Goal: Task Accomplishment & Management: Manage account settings

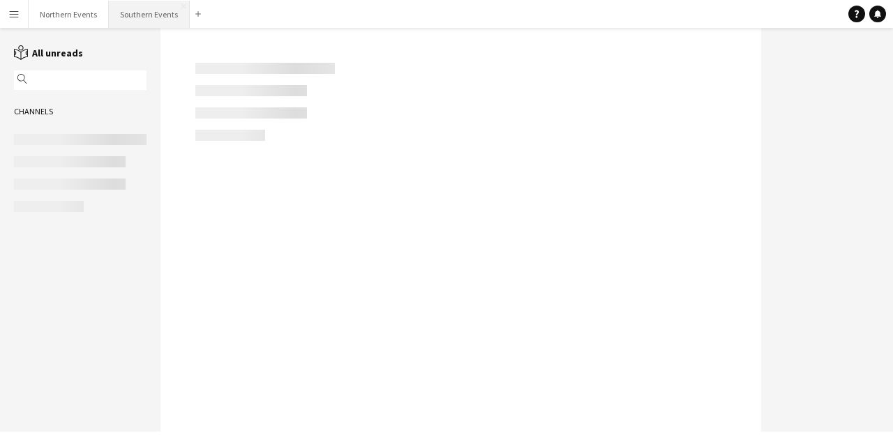
click at [161, 16] on button "Southern Events Close" at bounding box center [149, 14] width 81 height 27
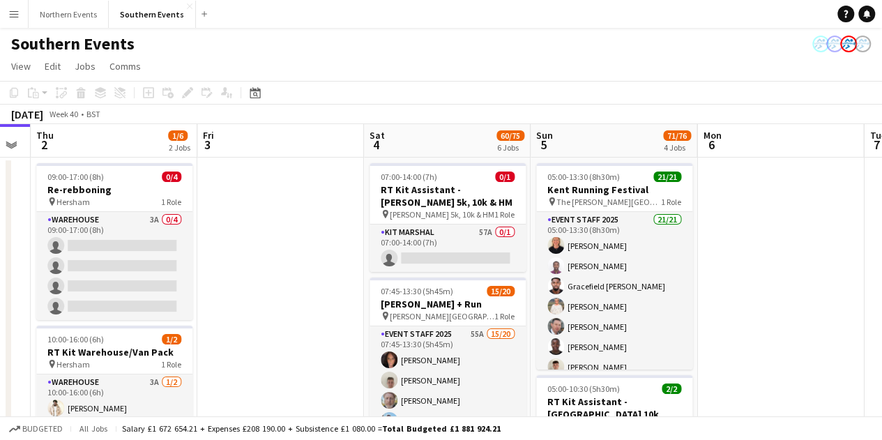
scroll to position [0, 637]
drag, startPoint x: 615, startPoint y: 285, endPoint x: 312, endPoint y: 294, distance: 303.6
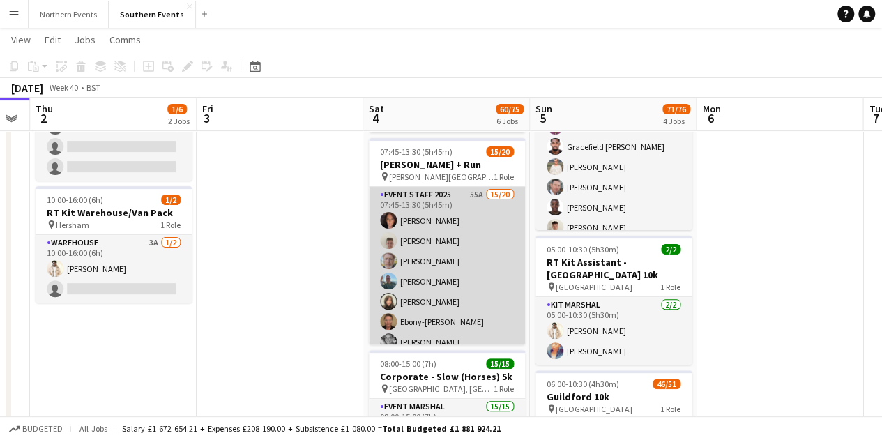
click at [452, 269] on app-card-role "Event Staff 2025 55A 15/20 07:45-13:30 (5h45m) [PERSON_NAME] [PERSON_NAME] [PER…" at bounding box center [447, 403] width 156 height 432
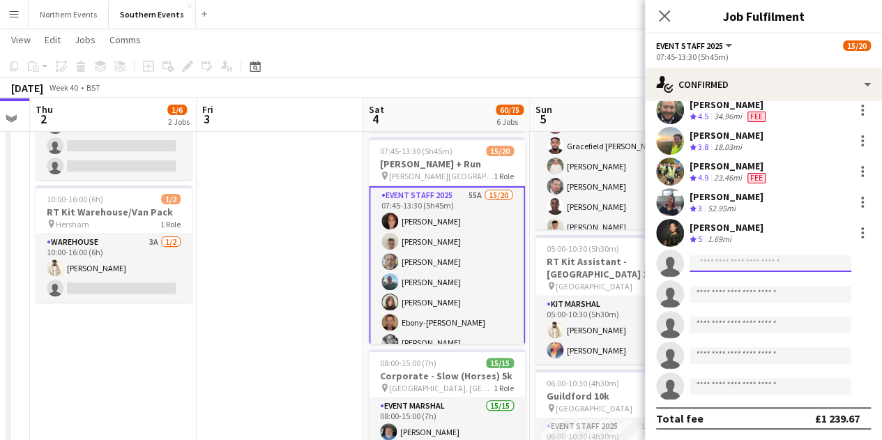
scroll to position [140, 0]
click at [753, 255] on input at bounding box center [771, 263] width 162 height 17
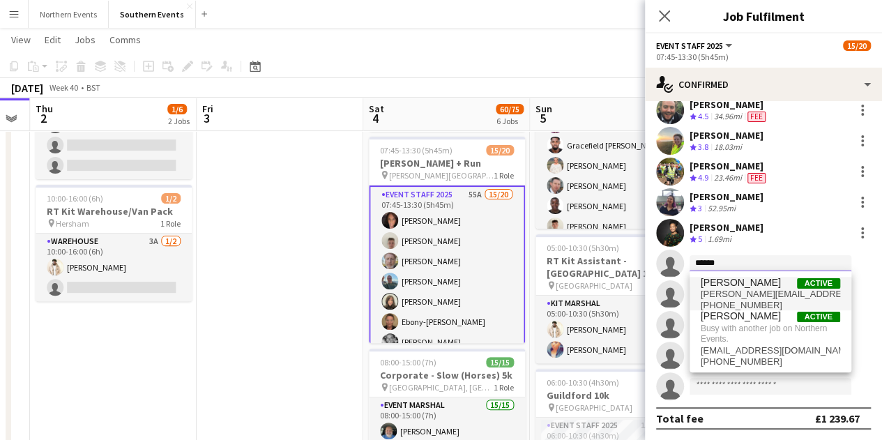
type input "******"
click at [763, 287] on span "[PERSON_NAME] Active" at bounding box center [771, 283] width 140 height 12
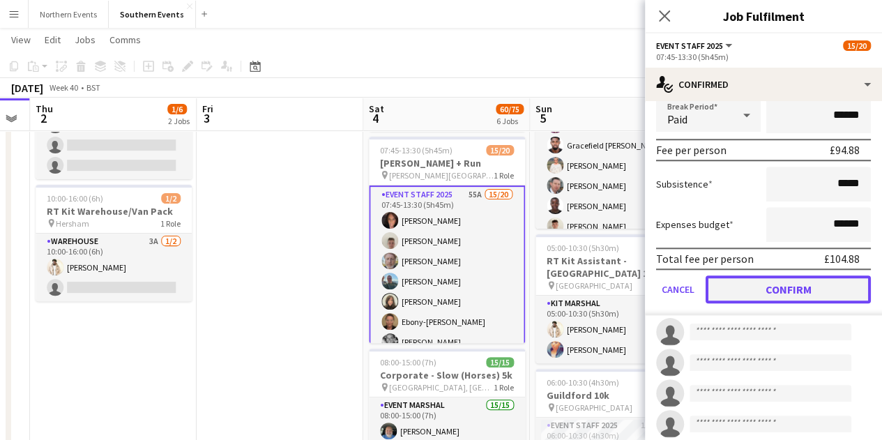
click at [772, 295] on button "Confirm" at bounding box center [788, 290] width 165 height 28
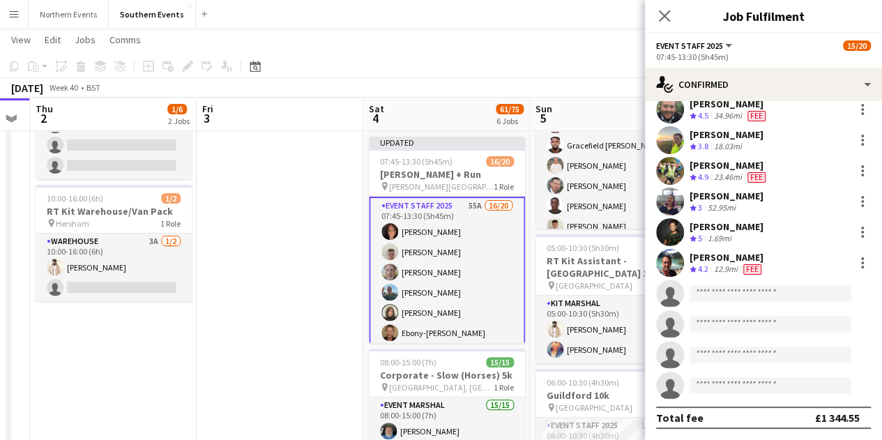
scroll to position [352, 0]
click at [742, 299] on input at bounding box center [771, 294] width 162 height 17
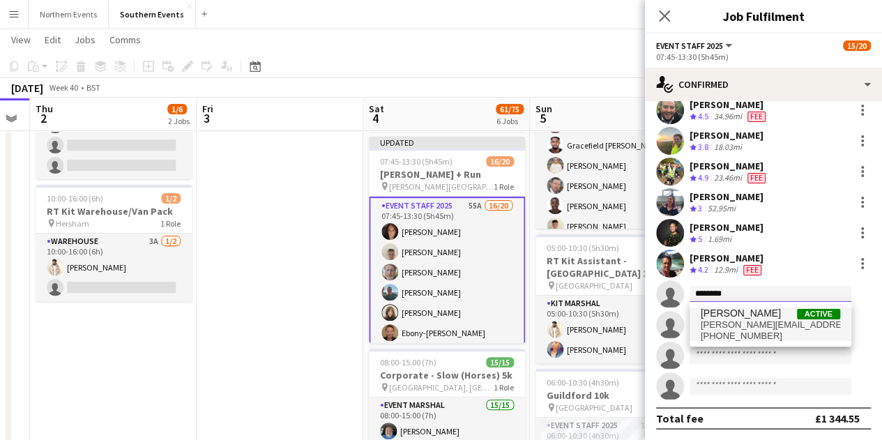
type input "********"
click at [746, 325] on span "[PERSON_NAME][EMAIL_ADDRESS][PERSON_NAME][DOMAIN_NAME]" at bounding box center [771, 325] width 140 height 11
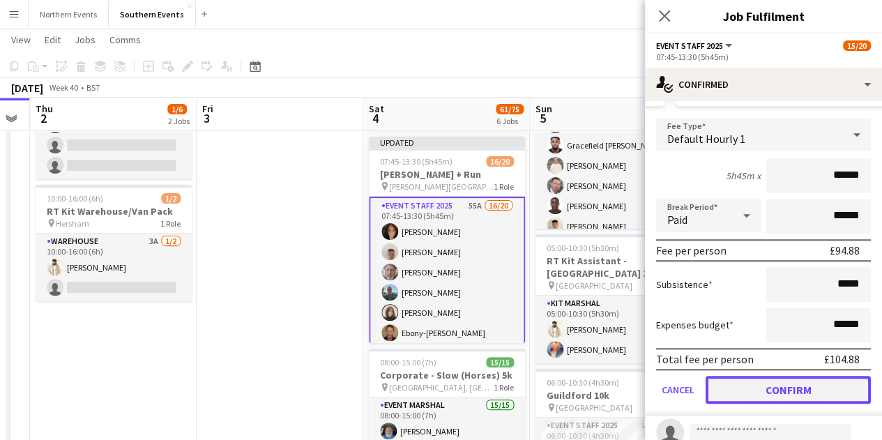
click at [815, 386] on button "Confirm" at bounding box center [788, 390] width 165 height 28
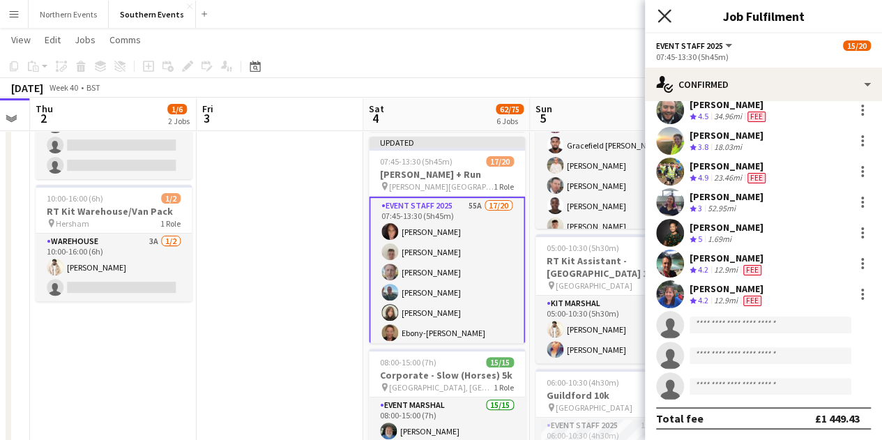
click at [661, 15] on icon "Close pop-in" at bounding box center [664, 15] width 13 height 13
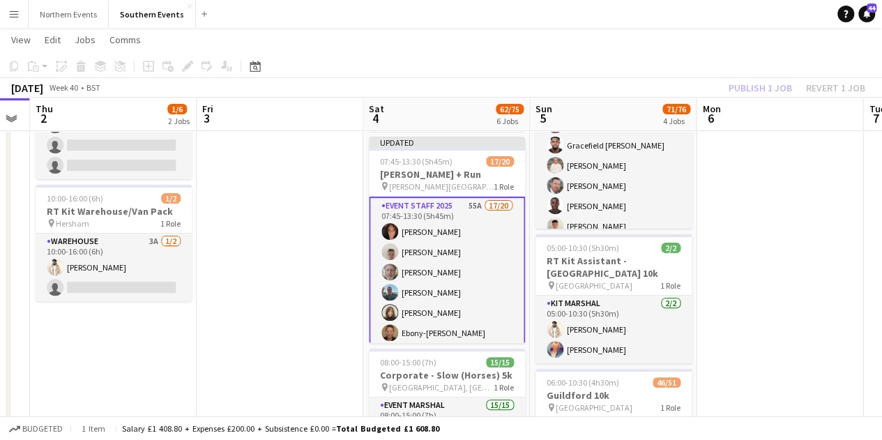
click at [746, 84] on div "Publish 1 job Revert 1 job" at bounding box center [797, 88] width 170 height 18
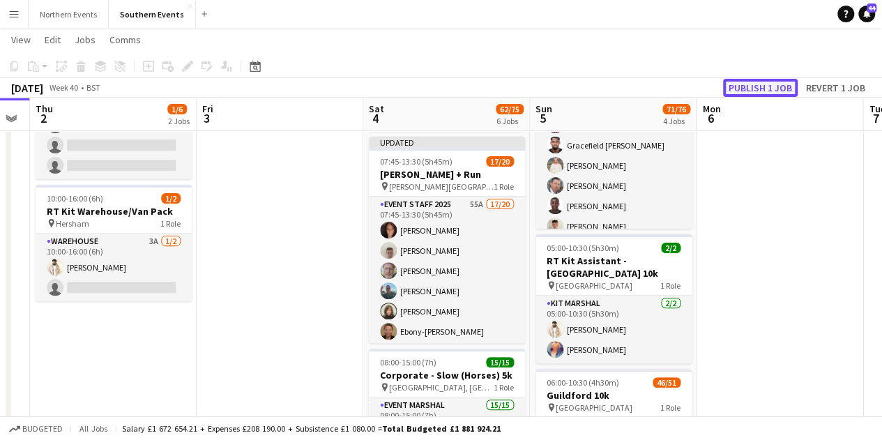
click at [746, 86] on button "Publish 1 job" at bounding box center [760, 88] width 75 height 18
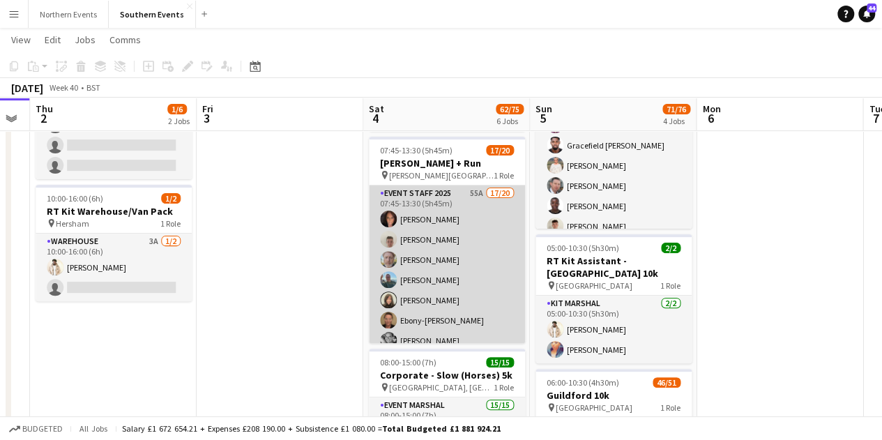
click at [380, 262] on app-user-avatar at bounding box center [388, 259] width 17 height 17
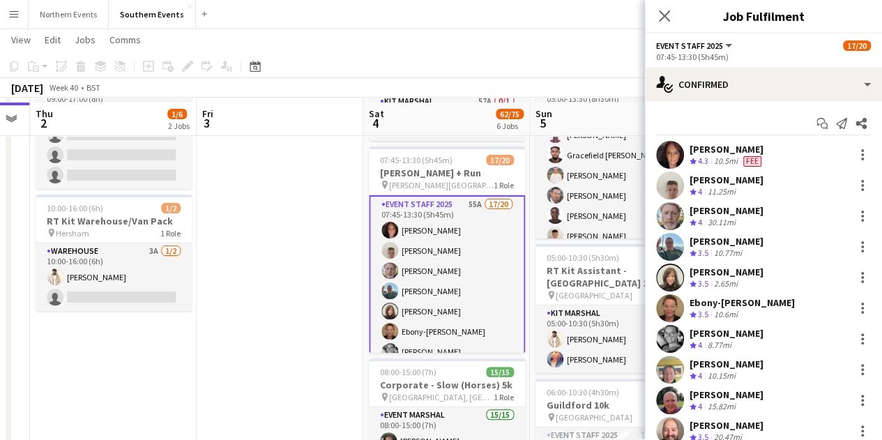
scroll to position [127, 0]
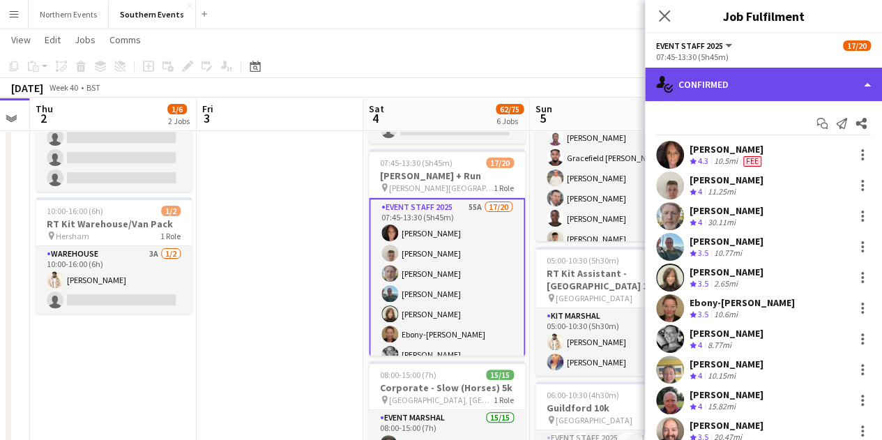
click at [689, 94] on div "single-neutral-actions-check-2 Confirmed" at bounding box center [763, 84] width 237 height 33
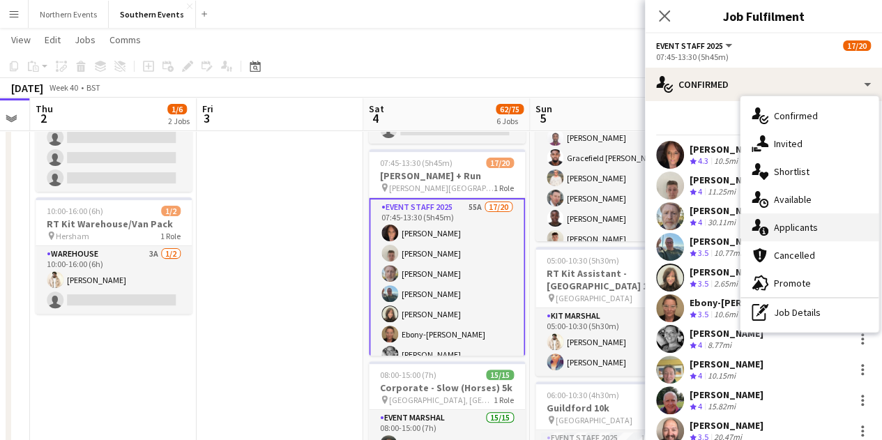
click at [818, 235] on div "single-neutral-actions-information Applicants" at bounding box center [810, 227] width 138 height 28
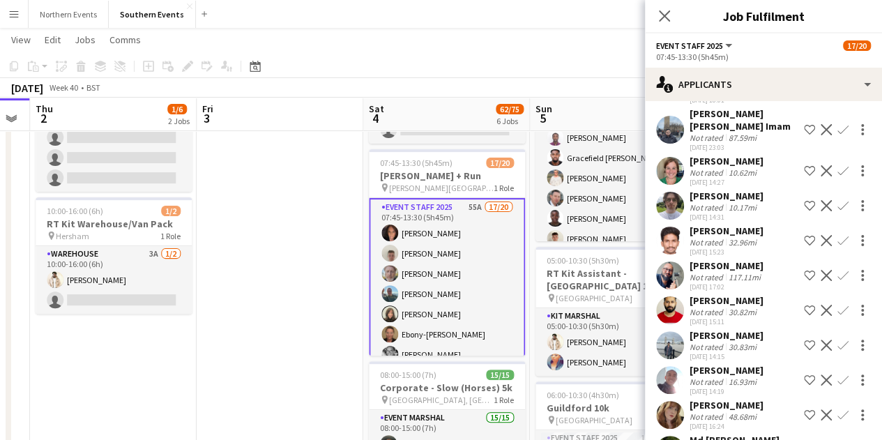
scroll to position [1046, 0]
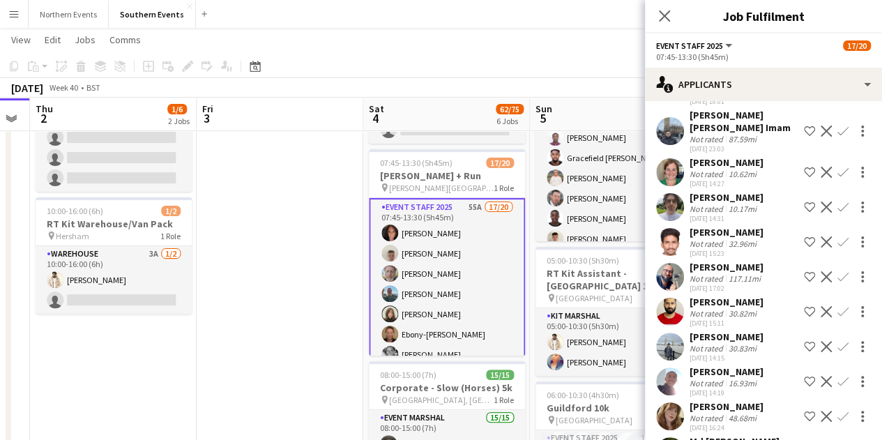
click at [743, 273] on div "[PERSON_NAME]" at bounding box center [727, 267] width 74 height 13
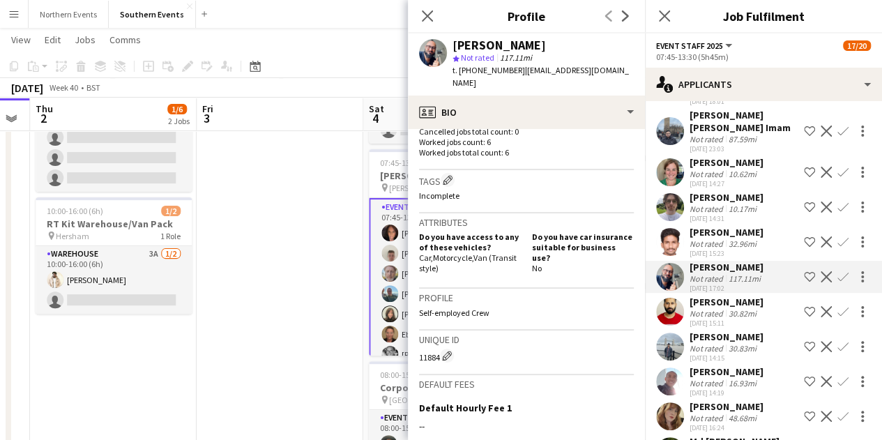
scroll to position [416, 0]
click at [427, 9] on app-icon "Close pop-in" at bounding box center [427, 16] width 17 height 17
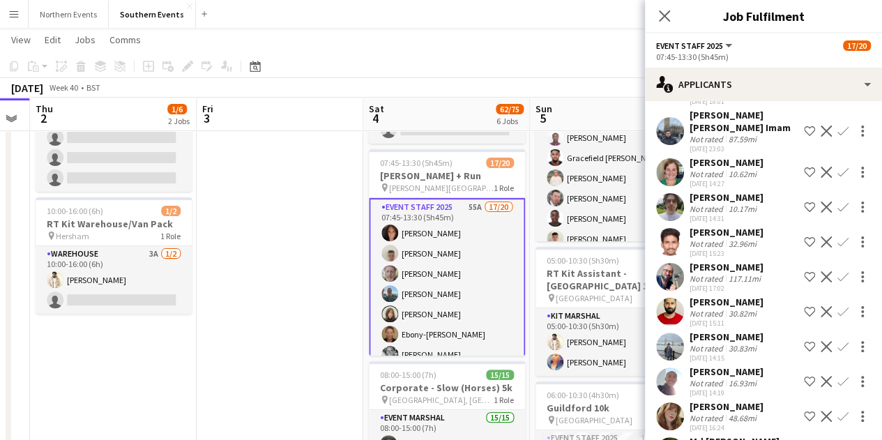
click at [434, 289] on app-card-role "Event Staff 2025 55A 17/20 07:45-13:30 (5h45m) [PERSON_NAME] [PERSON_NAME] [PER…" at bounding box center [447, 415] width 156 height 435
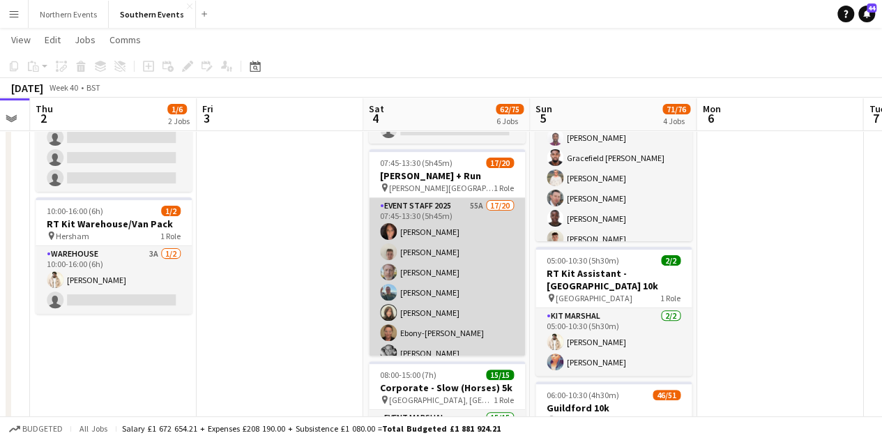
click at [438, 272] on app-card-role "Event Staff 2025 55A 17/20 07:45-13:30 (5h45m) [PERSON_NAME] [PERSON_NAME] [PER…" at bounding box center [447, 414] width 156 height 432
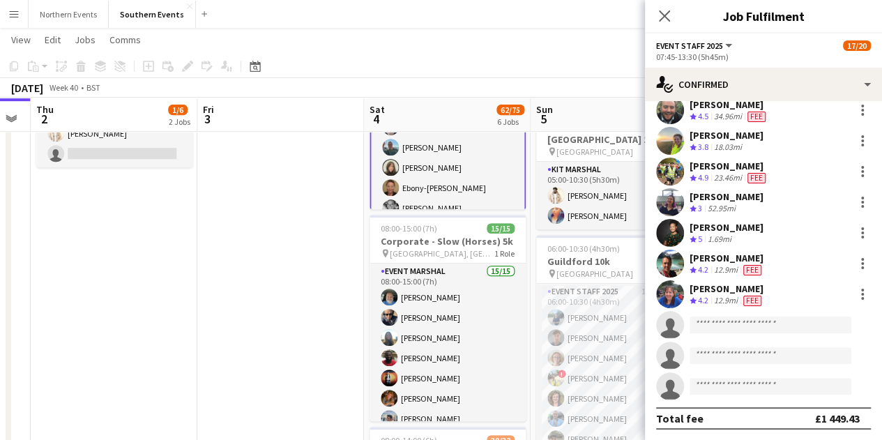
scroll to position [273, 0]
click at [723, 324] on input at bounding box center [771, 325] width 162 height 17
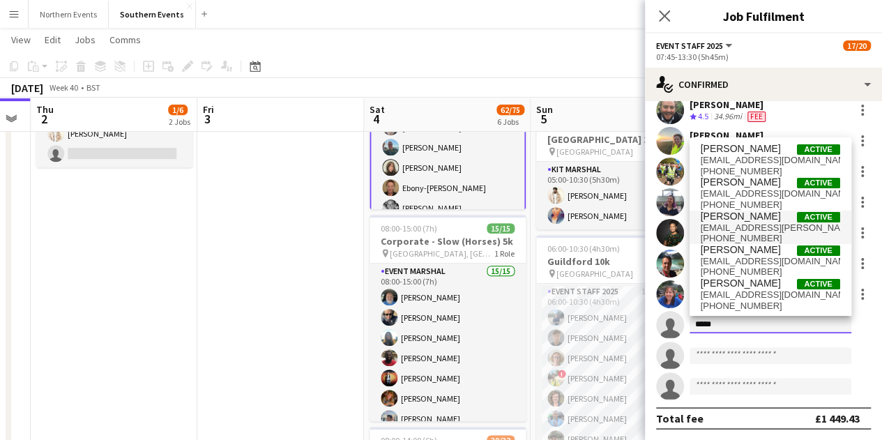
type input "****"
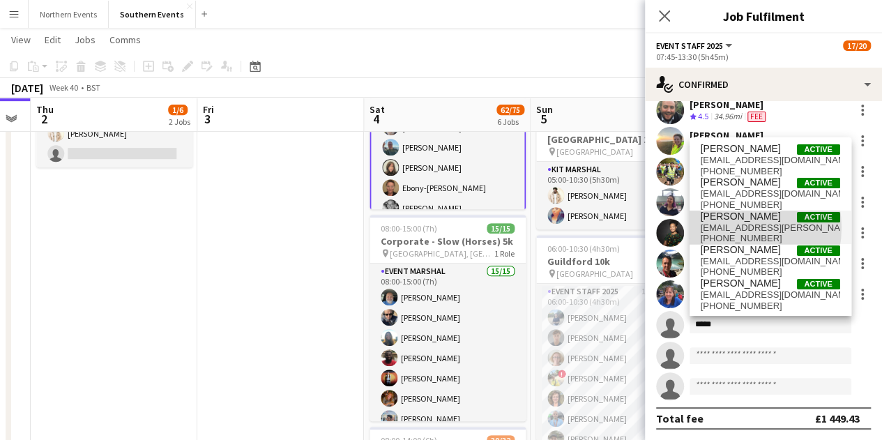
click at [737, 228] on span "[EMAIL_ADDRESS][PERSON_NAME][DOMAIN_NAME]" at bounding box center [771, 228] width 140 height 11
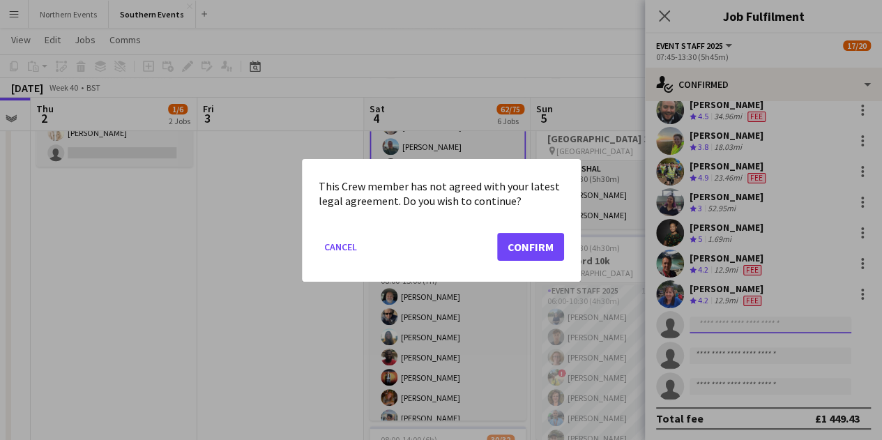
scroll to position [0, 0]
click at [518, 246] on button "Confirm" at bounding box center [530, 246] width 67 height 28
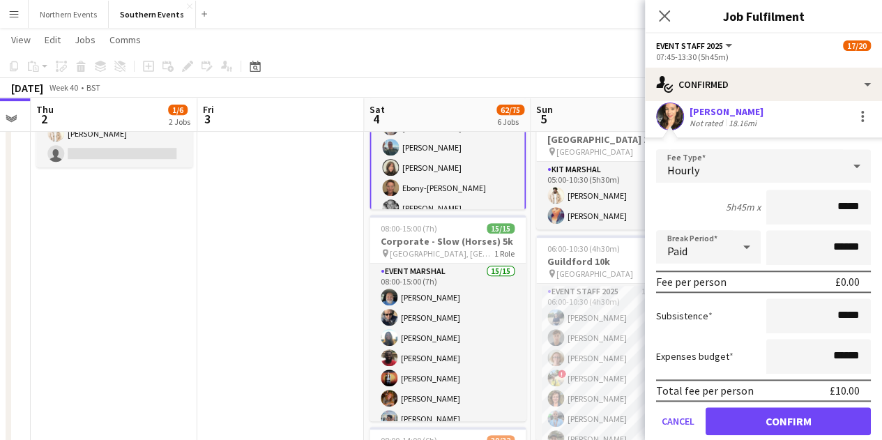
scroll to position [561, 0]
drag, startPoint x: 849, startPoint y: 352, endPoint x: 792, endPoint y: 354, distance: 56.5
click at [792, 354] on input "******" at bounding box center [819, 355] width 105 height 35
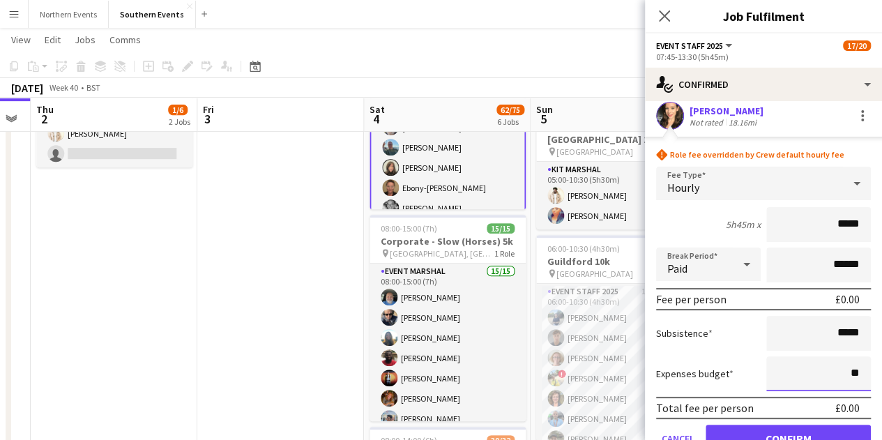
type input "**"
click at [748, 371] on div "Expenses budget **" at bounding box center [763, 373] width 215 height 35
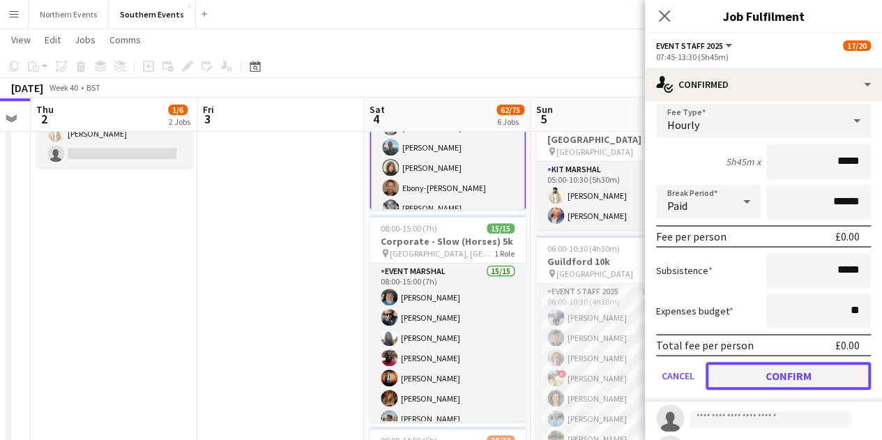
click at [773, 380] on button "Confirm" at bounding box center [788, 376] width 165 height 28
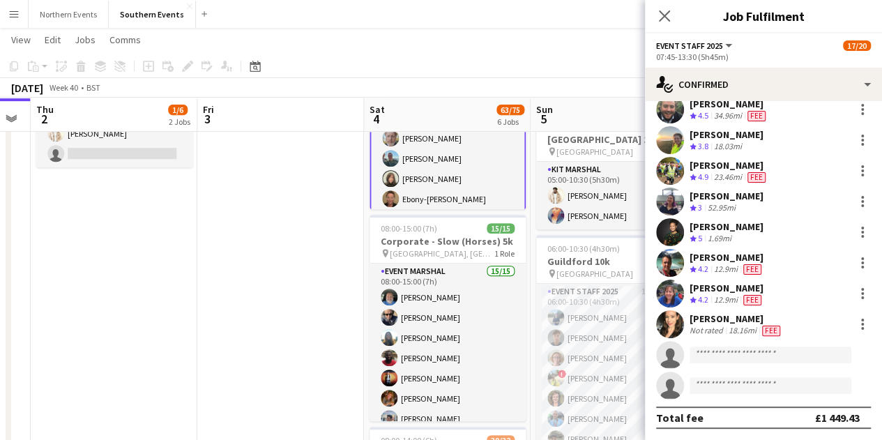
scroll to position [352, 0]
click at [855, 320] on div at bounding box center [863, 325] width 17 height 17
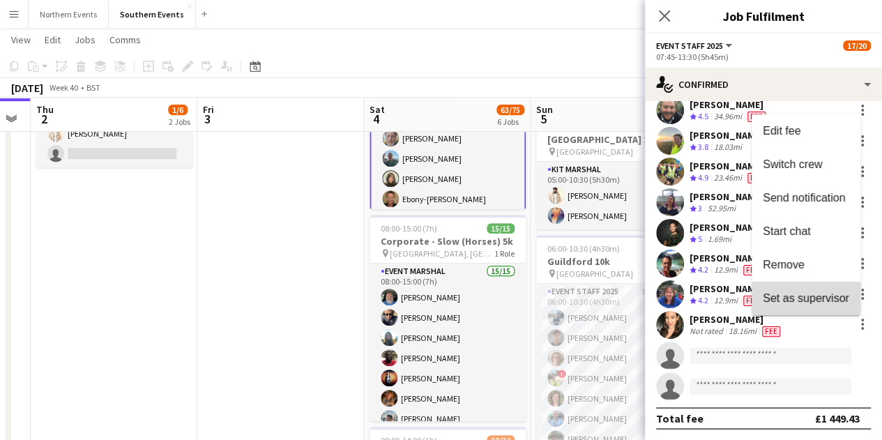
click at [832, 301] on span "Set as supervisor" at bounding box center [806, 298] width 87 height 12
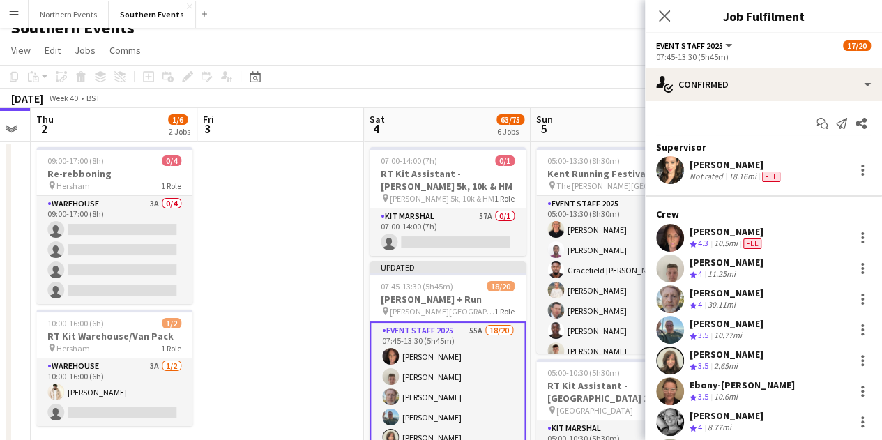
scroll to position [15, 0]
click at [663, 10] on icon "Close pop-in" at bounding box center [664, 15] width 13 height 13
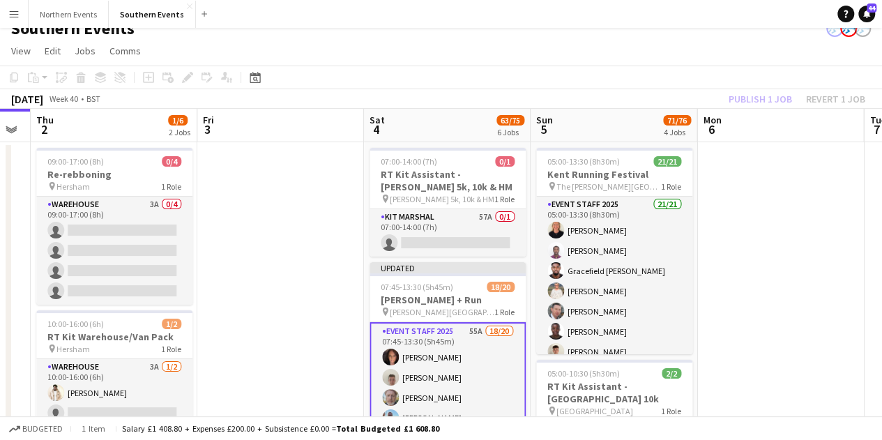
click at [765, 94] on div "Publish 1 job Revert 1 job" at bounding box center [797, 99] width 170 height 18
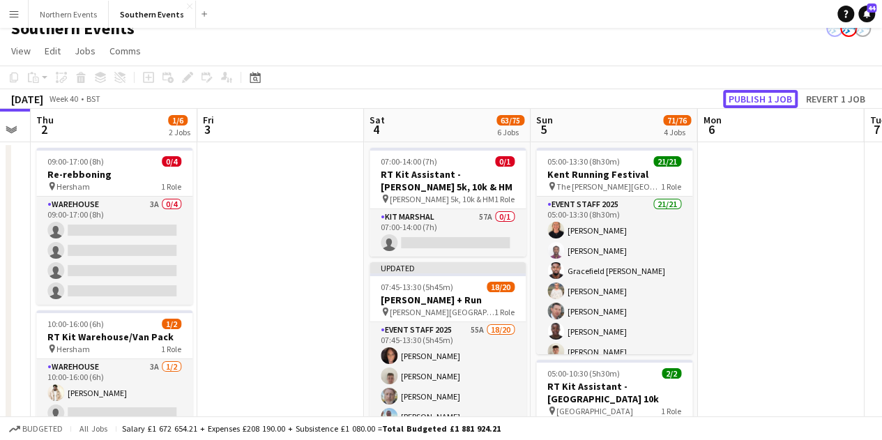
click at [765, 94] on button "Publish 1 job" at bounding box center [760, 99] width 75 height 18
